Goal: Task Accomplishment & Management: Use online tool/utility

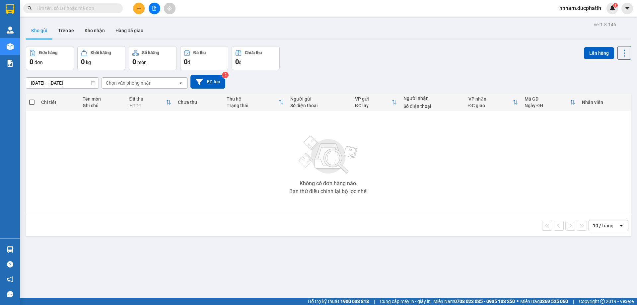
click at [155, 12] on button at bounding box center [155, 9] width 12 height 12
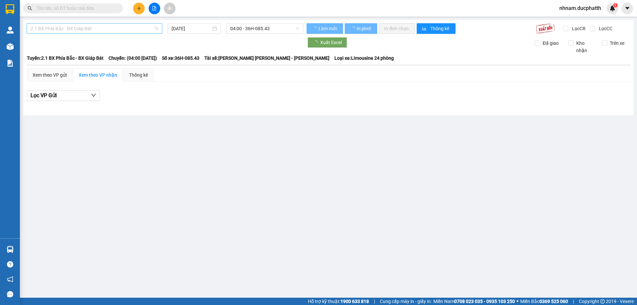
click at [92, 32] on span "2.1 BX Phía Bắc - BX Giáp Bát" at bounding box center [95, 29] width 128 height 10
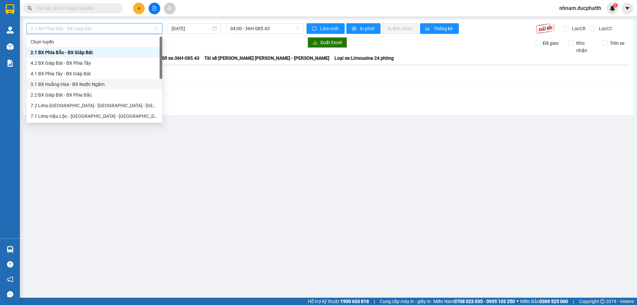
click at [83, 86] on div "3.1 BX Hoằng Hóa - BX Nước Ngầm" at bounding box center [95, 84] width 128 height 7
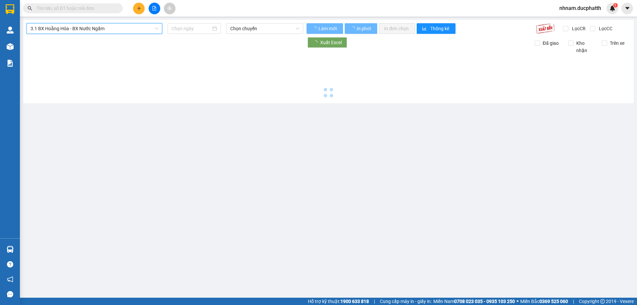
type input "[DATE]"
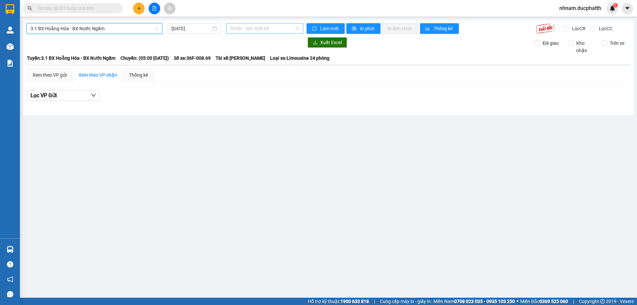
click at [256, 28] on span "05:00 - 36F-008.69" at bounding box center [264, 29] width 69 height 10
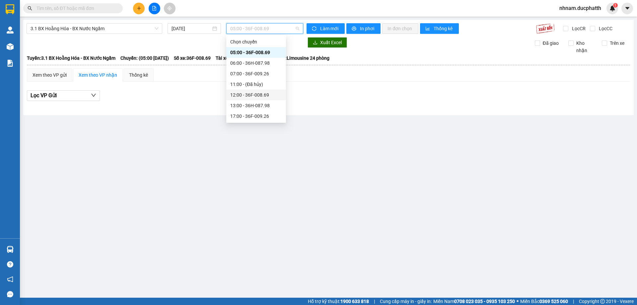
click at [272, 95] on div "12:00 - 36F-008.69" at bounding box center [256, 94] width 52 height 7
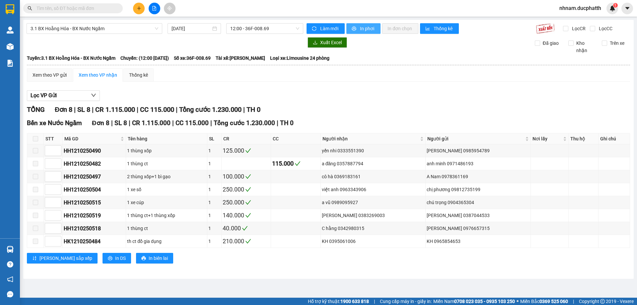
click at [356, 29] on span "printer" at bounding box center [355, 28] width 6 height 5
click at [111, 30] on span "3.1 BX Hoằng Hóa - BX Nước Ngầm" at bounding box center [95, 29] width 128 height 10
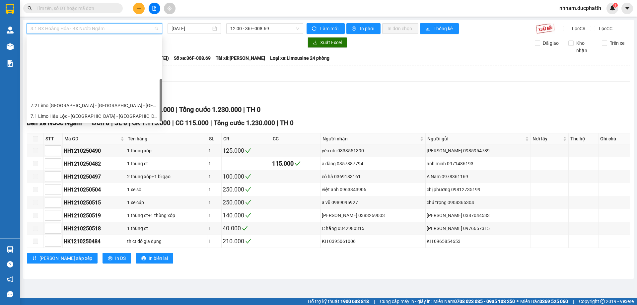
scroll to position [74, 0]
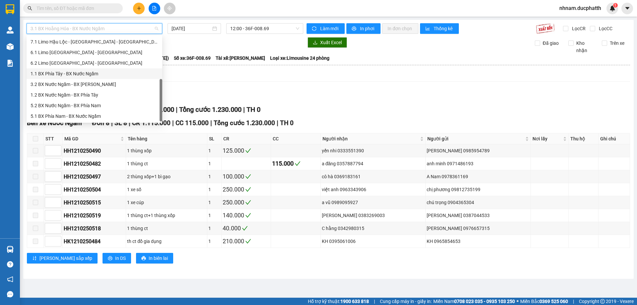
click at [90, 75] on div "1.1 BX Phía Tây - BX Nước Ngầm" at bounding box center [95, 73] width 128 height 7
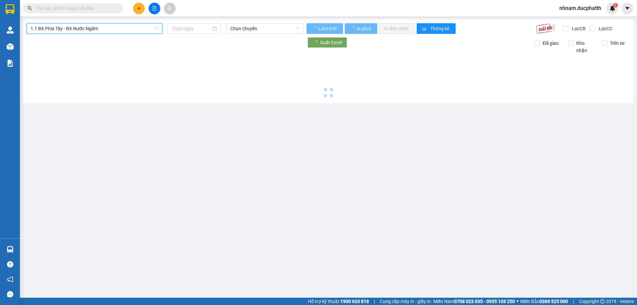
type input "[DATE]"
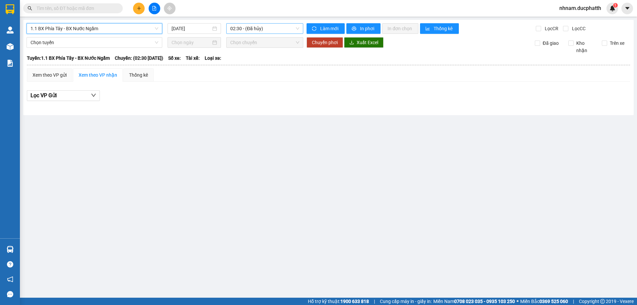
click at [274, 31] on span "02:30 - (Đã hủy)" at bounding box center [264, 29] width 69 height 10
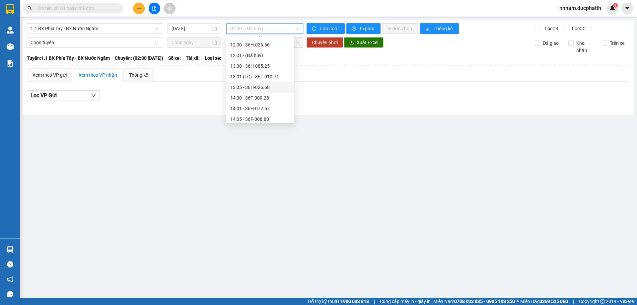
scroll to position [199, 0]
click at [273, 43] on div "12:00 - 36H-026.66" at bounding box center [260, 44] width 60 height 7
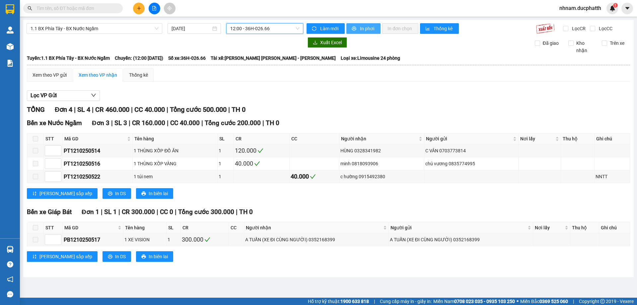
click at [361, 29] on span "In phơi" at bounding box center [367, 28] width 15 height 7
click at [155, 10] on icon "file-add" at bounding box center [154, 8] width 5 height 5
click at [229, 27] on div "12:00 - 36H-026.66" at bounding box center [264, 28] width 77 height 11
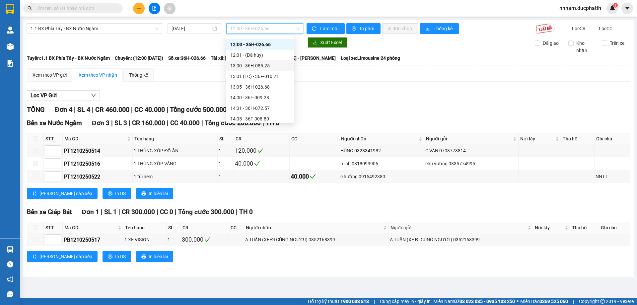
click at [270, 63] on div "13:00 - 36H-085.25" at bounding box center [260, 65] width 60 height 7
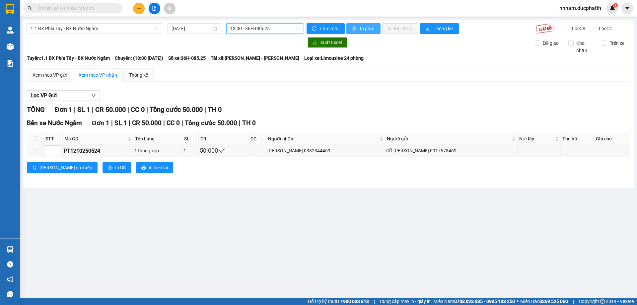
click at [373, 28] on span "In phơi" at bounding box center [367, 28] width 15 height 7
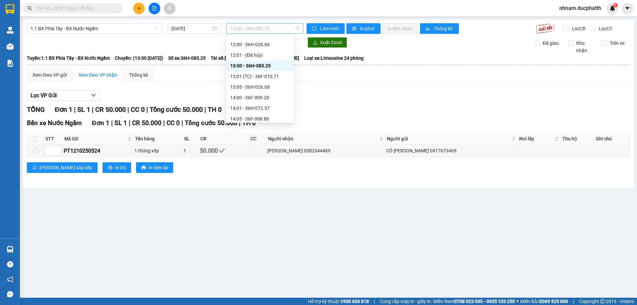
click at [260, 30] on span "13:00 - 36H-085.25" at bounding box center [264, 29] width 69 height 10
click at [280, 87] on div "13:05 - 36H-026.68" at bounding box center [260, 86] width 60 height 7
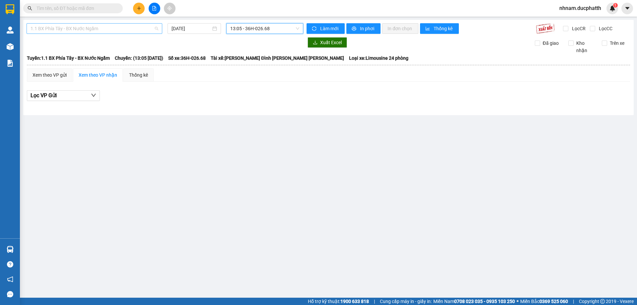
click at [90, 29] on span "1.1 BX Phía Tây - BX Nước Ngầm" at bounding box center [95, 29] width 128 height 10
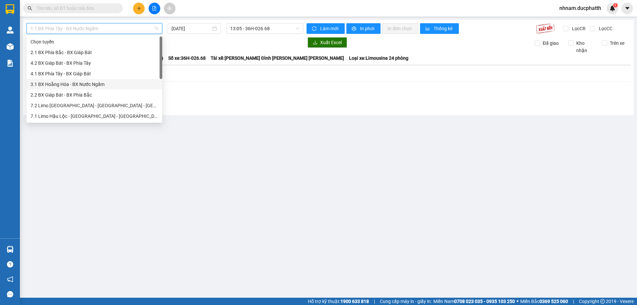
click at [76, 86] on div "3.1 BX Hoằng Hóa - BX Nước Ngầm" at bounding box center [95, 84] width 128 height 7
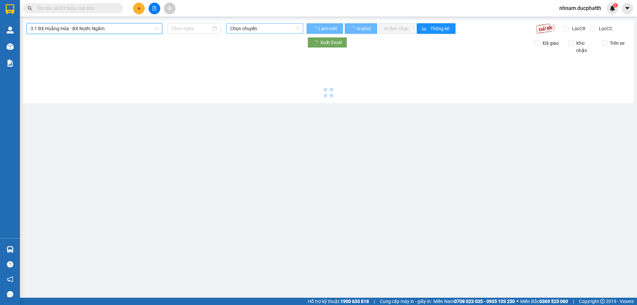
type input "[DATE]"
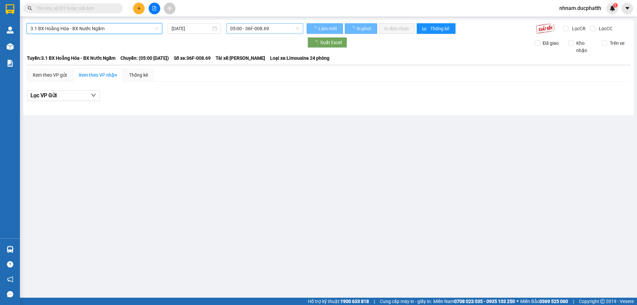
click at [256, 31] on span "05:00 - 36F-008.69" at bounding box center [264, 29] width 69 height 10
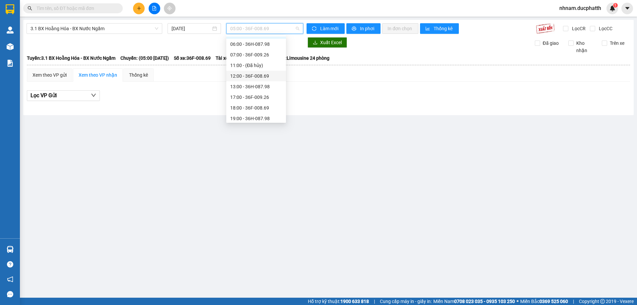
scroll to position [21, 0]
drag, startPoint x: 264, startPoint y: 72, endPoint x: 264, endPoint y: 84, distance: 11.3
click at [264, 84] on div "[PERSON_NAME] 05:00 - 36F-008.69 06:00 - 36H-087.98 07:00 - 36F-009.26 11:00 - …" at bounding box center [256, 68] width 60 height 106
click at [264, 84] on div "13:00 - 36H-087.98" at bounding box center [256, 84] width 52 height 7
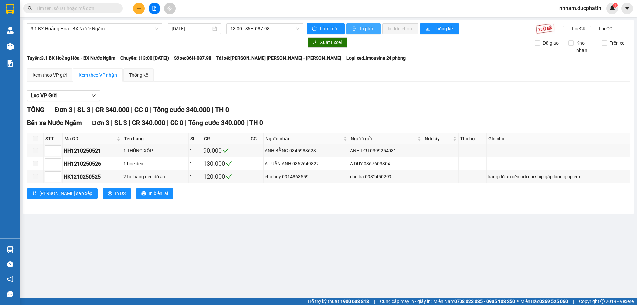
click at [350, 33] on button "In phơi" at bounding box center [363, 28] width 34 height 11
click at [105, 36] on div "3.1 BX [PERSON_NAME] - BX Nước Ngầm [DATE] 13:00 - 36H-087.98 [PERSON_NAME] mới…" at bounding box center [328, 117] width 610 height 194
click at [104, 32] on span "3.1 BX Hoằng Hóa - BX Nước Ngầm" at bounding box center [95, 29] width 128 height 10
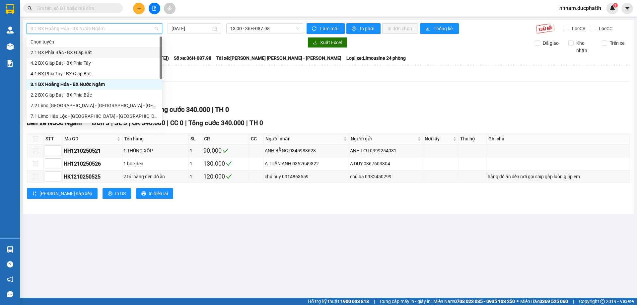
scroll to position [74, 0]
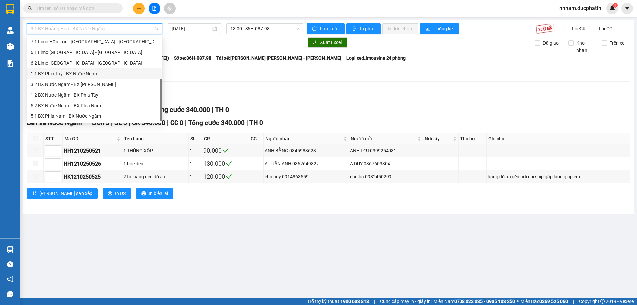
click at [93, 69] on div "1.1 BX Phía Tây - BX Nước Ngầm" at bounding box center [95, 73] width 136 height 11
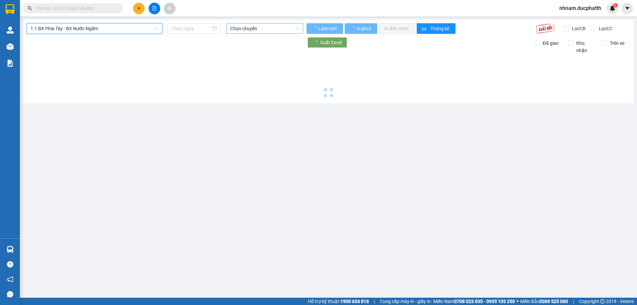
type input "[DATE]"
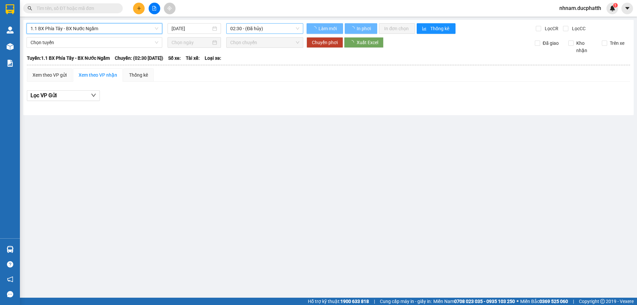
click at [262, 30] on span "02:30 - (Đã hủy)" at bounding box center [264, 29] width 69 height 10
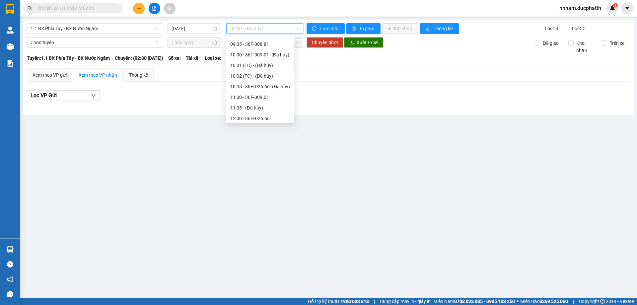
scroll to position [176, 0]
click at [277, 101] on div "13:01 (TC) - 36F-010.71" at bounding box center [260, 98] width 60 height 7
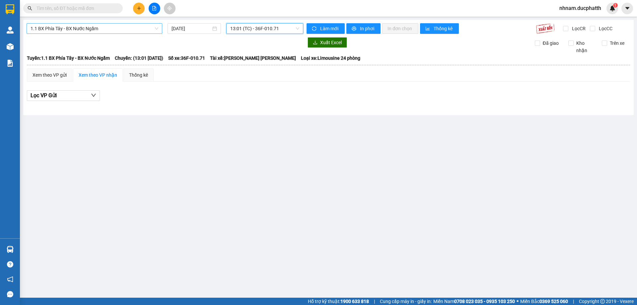
click at [127, 26] on span "1.1 BX Phía Tây - BX Nước Ngầm" at bounding box center [95, 29] width 128 height 10
click at [245, 27] on span "13:01 (TC) - 36F-010.71" at bounding box center [264, 29] width 69 height 10
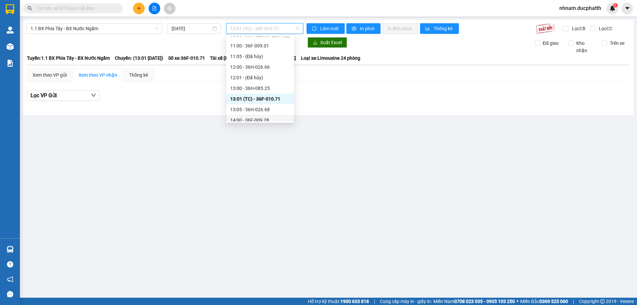
click at [282, 117] on div "14:00 - 36F-009.28" at bounding box center [260, 119] width 60 height 7
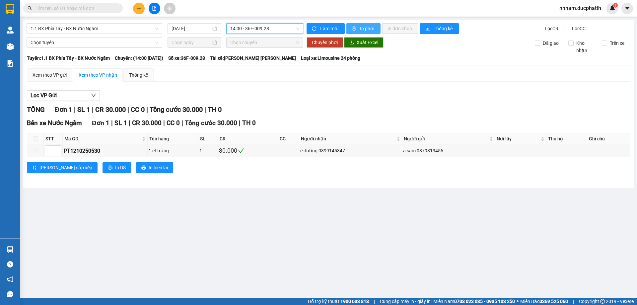
click at [360, 29] on span "In phơi" at bounding box center [367, 28] width 15 height 7
